Goal: Information Seeking & Learning: Learn about a topic

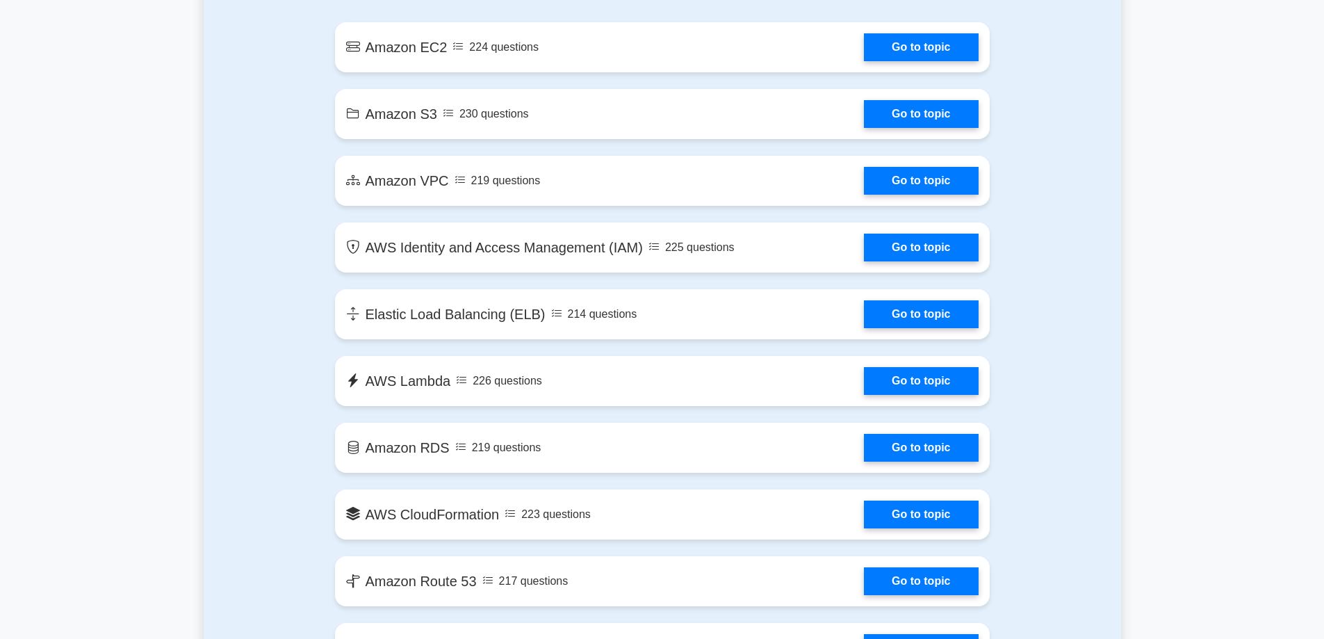
scroll to position [834, 0]
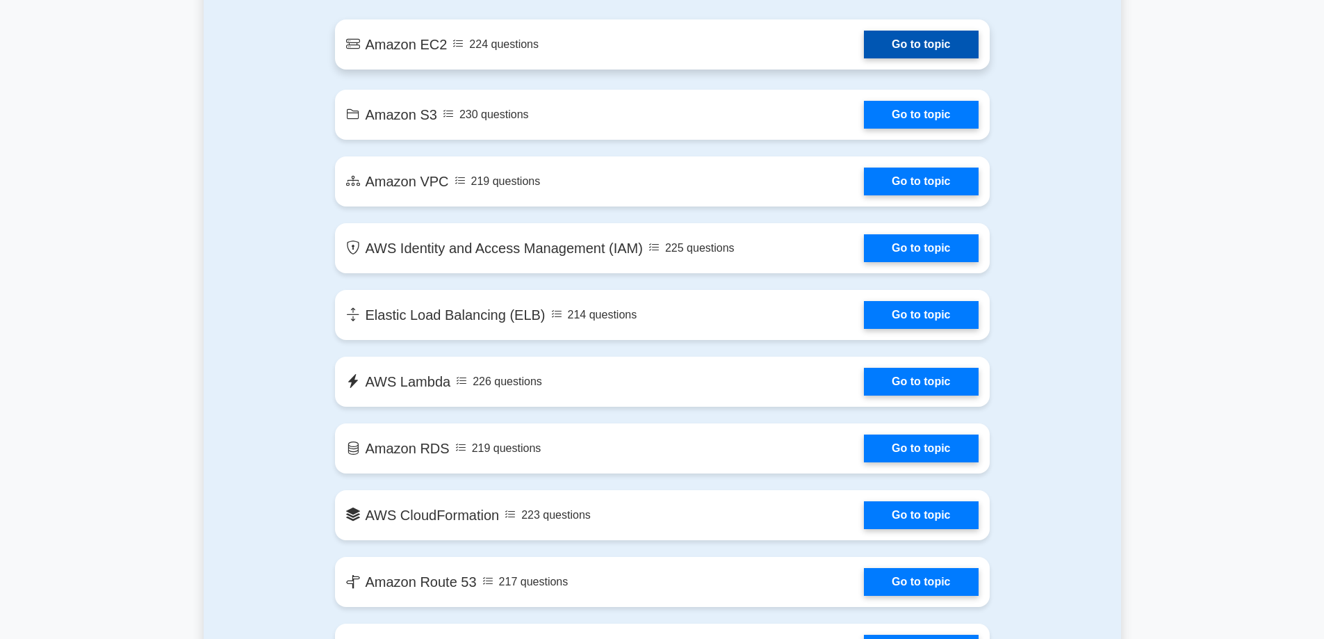
click at [912, 46] on link "Go to topic" at bounding box center [921, 45] width 114 height 28
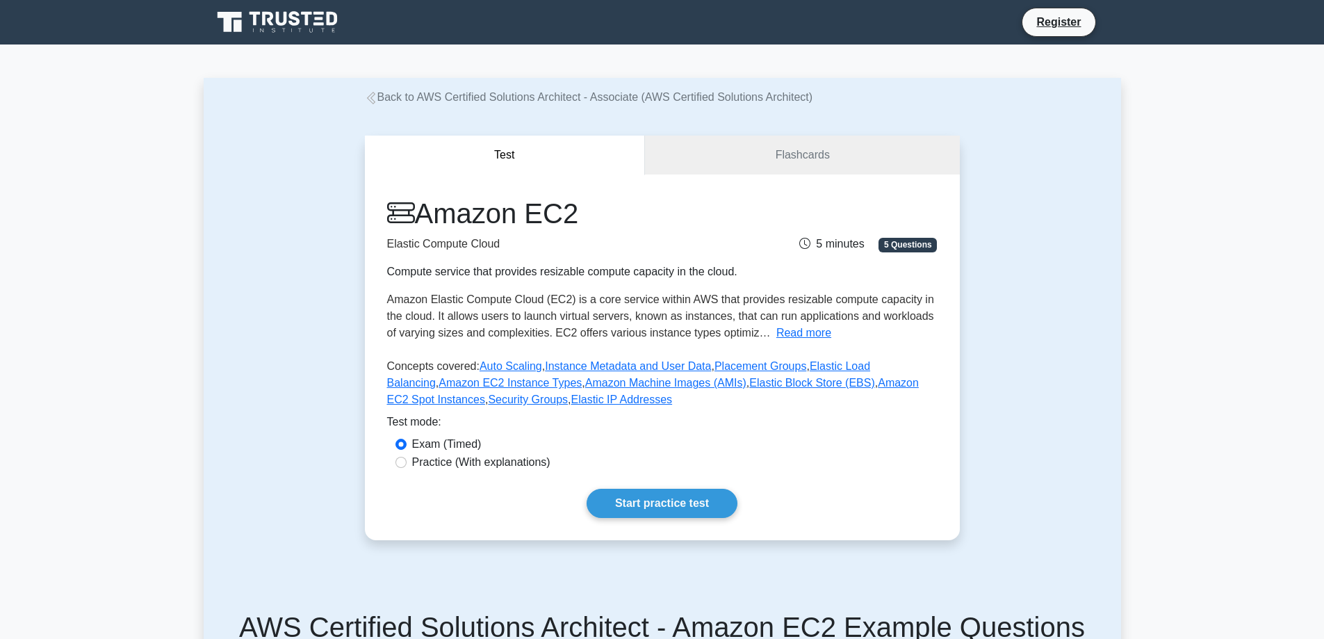
click at [452, 465] on label "Practice (With explanations)" at bounding box center [481, 462] width 138 height 17
click at [399, 466] on input "Practice (With explanations)" at bounding box center [400, 461] width 11 height 11
radio input "true"
click at [722, 452] on div "Exam (Timed)" at bounding box center [662, 444] width 534 height 17
click at [725, 509] on link "Start practice test" at bounding box center [661, 502] width 151 height 29
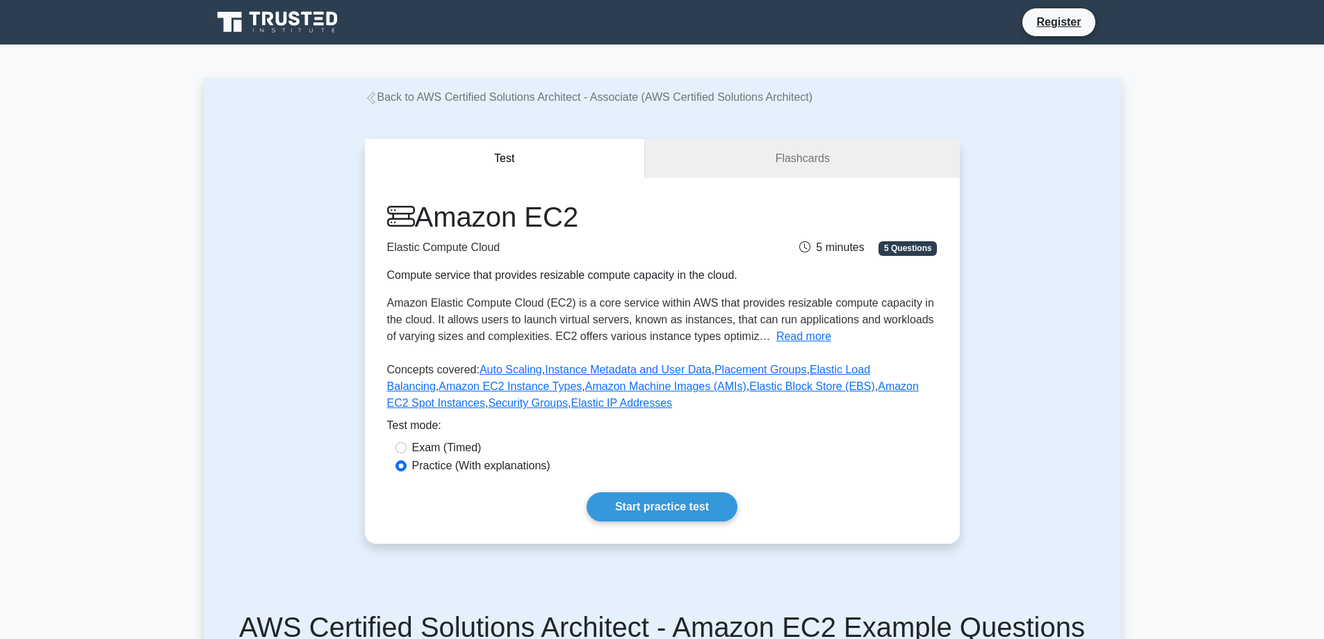
drag, startPoint x: 1022, startPoint y: 413, endPoint x: 1026, endPoint y: 434, distance: 21.9
click at [1023, 413] on div "Test Flashcards Amazon EC2 Elastic Compute Cloud Compute service that provides …" at bounding box center [662, 341] width 917 height 471
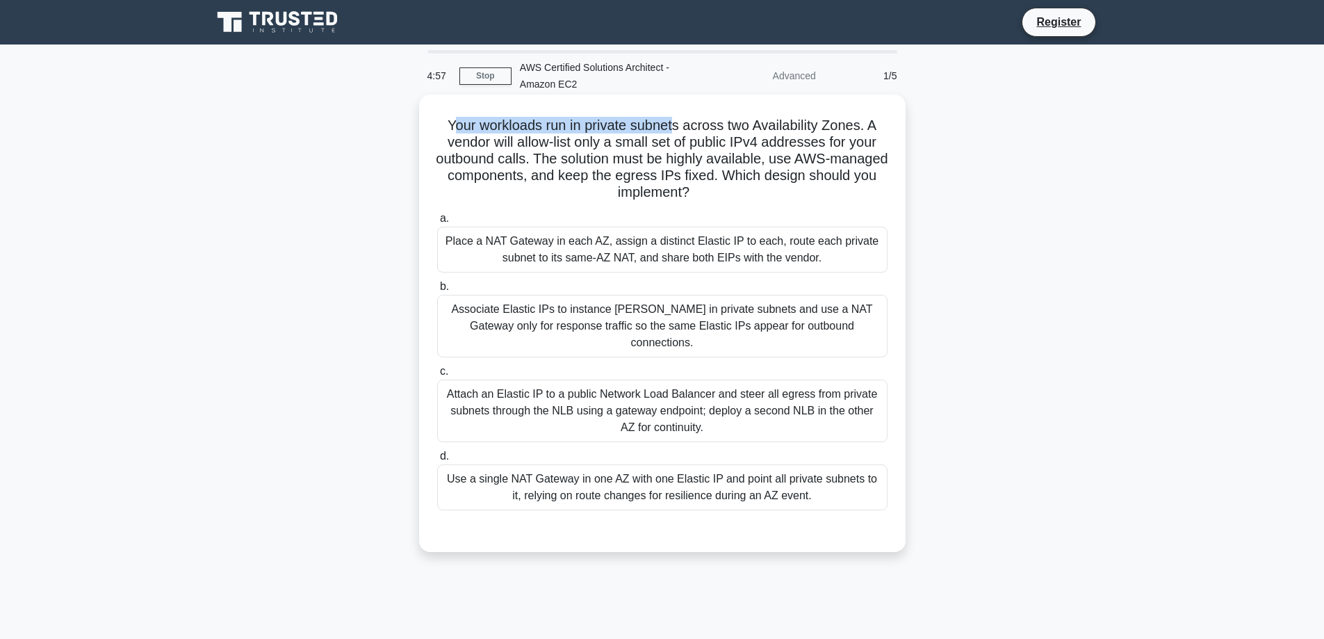
drag, startPoint x: 447, startPoint y: 125, endPoint x: 675, endPoint y: 133, distance: 228.7
click at [675, 133] on h5 "Your workloads run in private subnets across two Availability Zones. A vendor w…" at bounding box center [662, 159] width 453 height 85
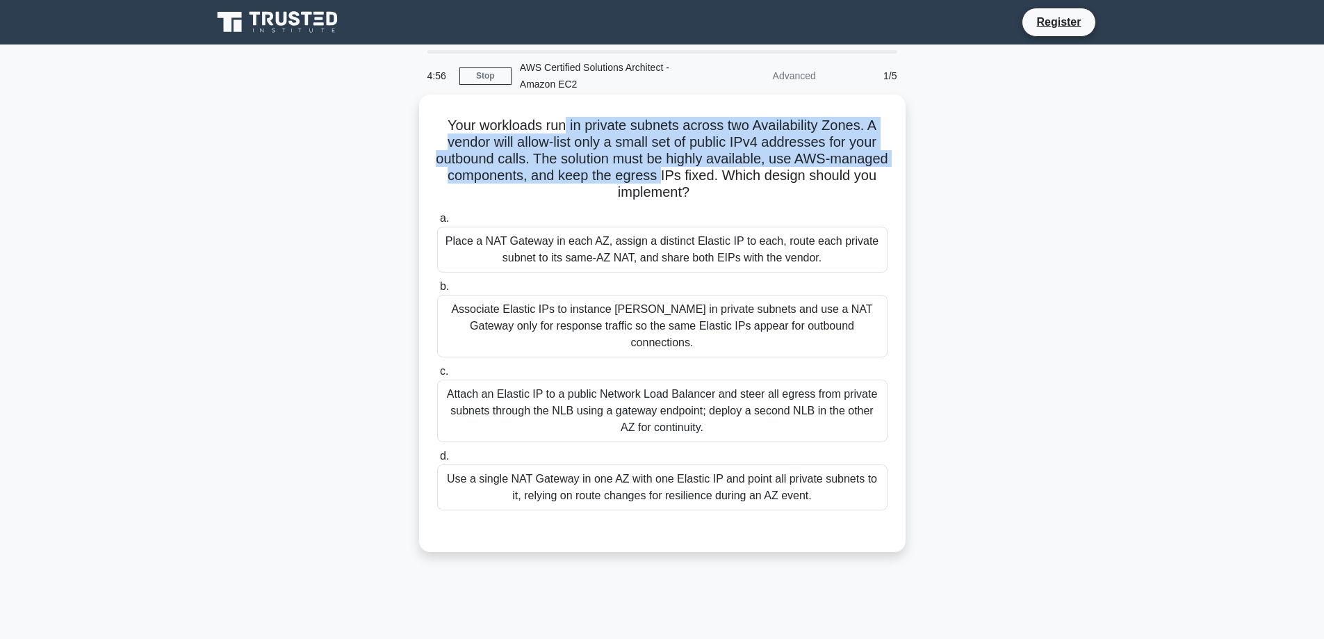
drag, startPoint x: 665, startPoint y: 156, endPoint x: 730, endPoint y: 174, distance: 67.8
click at [730, 174] on h5 "Your workloads run in private subnets across two Availability Zones. A vendor w…" at bounding box center [662, 159] width 453 height 85
drag, startPoint x: 734, startPoint y: 174, endPoint x: 786, endPoint y: 145, distance: 60.3
click at [733, 172] on h5 "Your workloads run in private subnets across two Availability Zones. A vendor w…" at bounding box center [662, 159] width 453 height 85
